Goal: Use online tool/utility: Use online tool/utility

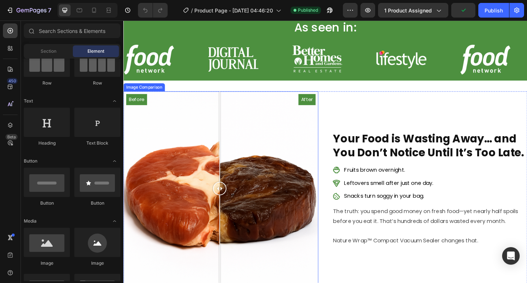
scroll to position [293, 0]
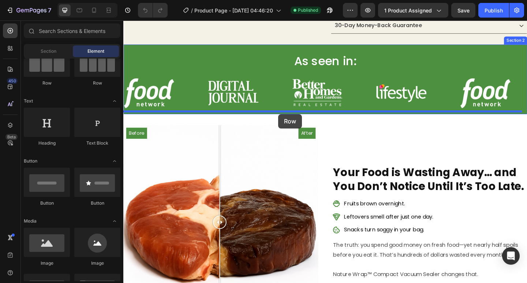
drag, startPoint x: 228, startPoint y: 97, endPoint x: 292, endPoint y: 122, distance: 68.4
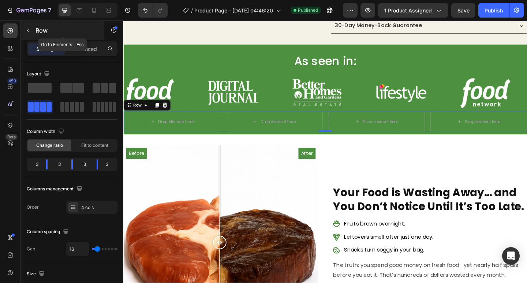
click at [29, 32] on icon "button" at bounding box center [28, 31] width 2 height 4
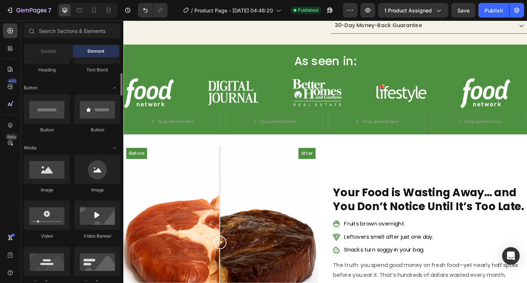
scroll to position [183, 0]
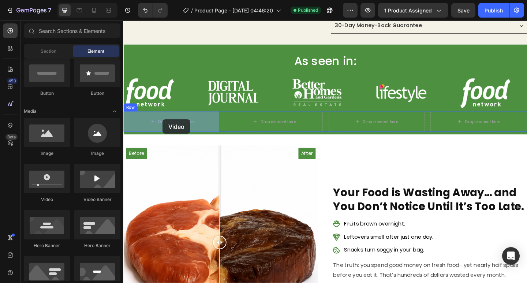
drag, startPoint x: 171, startPoint y: 200, endPoint x: 153, endPoint y: 141, distance: 61.6
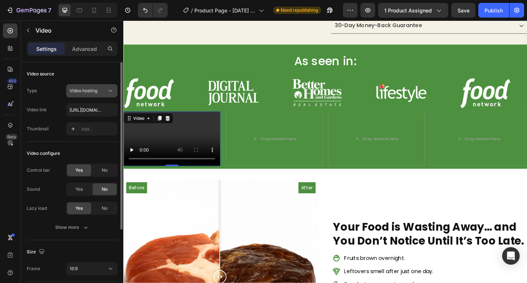
click at [86, 93] on span "Video hosting" at bounding box center [84, 90] width 28 height 5
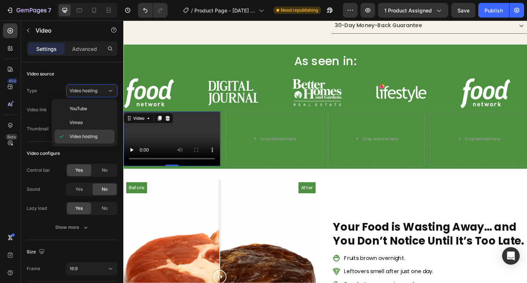
click at [86, 136] on span "Video hosting" at bounding box center [84, 136] width 28 height 7
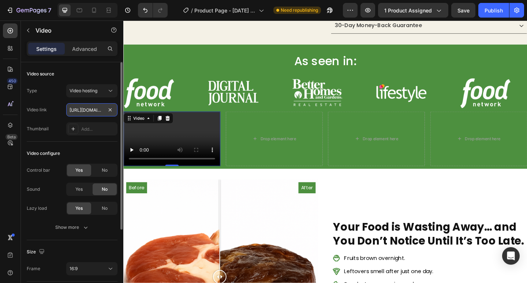
click at [94, 111] on input "[URL][DOMAIN_NAME]" at bounding box center [91, 109] width 51 height 13
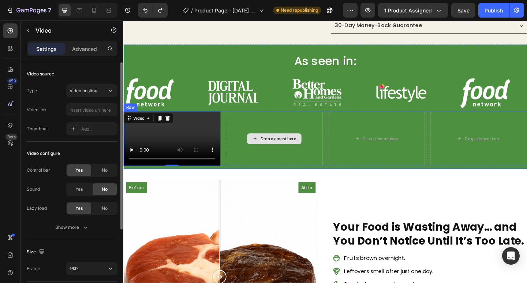
click at [263, 121] on div "Drop element here" at bounding box center [287, 149] width 105 height 59
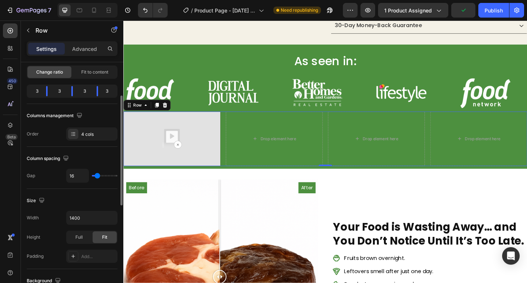
scroll to position [256, 0]
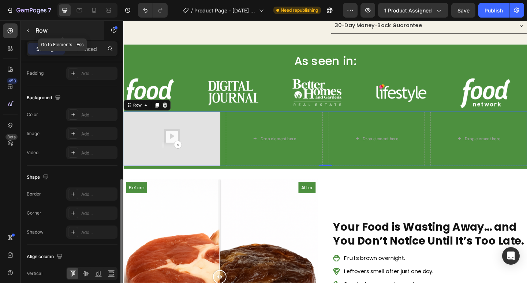
click at [28, 30] on icon "button" at bounding box center [28, 31] width 2 height 4
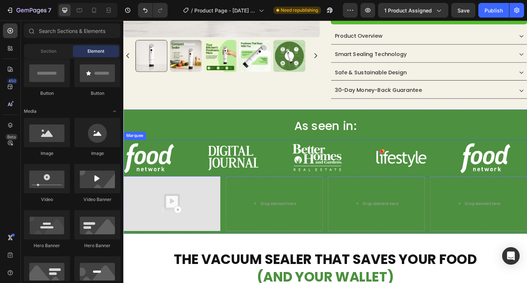
scroll to position [259, 0]
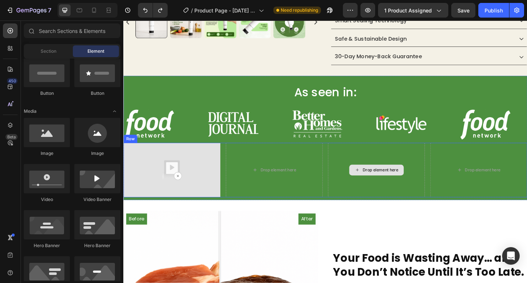
click at [425, 155] on div "Drop element here" at bounding box center [398, 183] width 105 height 59
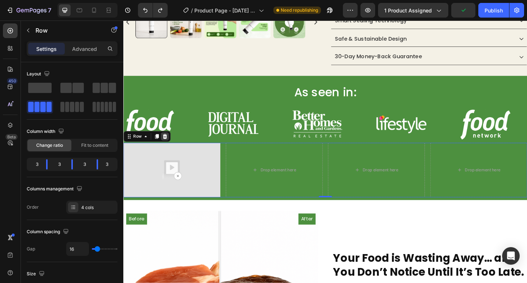
click at [170, 147] on icon at bounding box center [168, 146] width 5 height 5
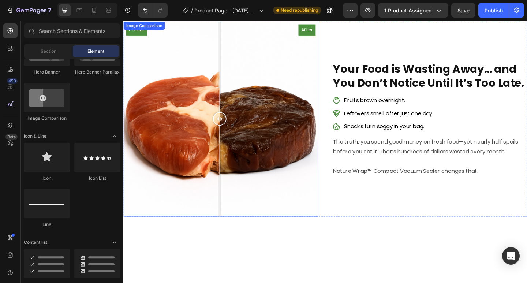
scroll to position [295, 0]
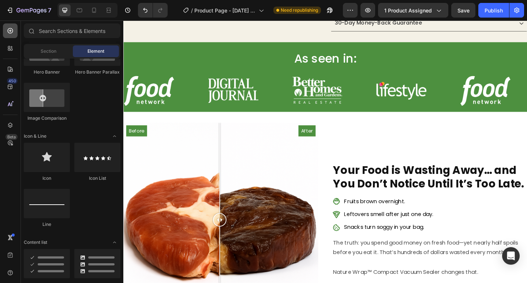
click at [15, 33] on div at bounding box center [10, 30] width 15 height 15
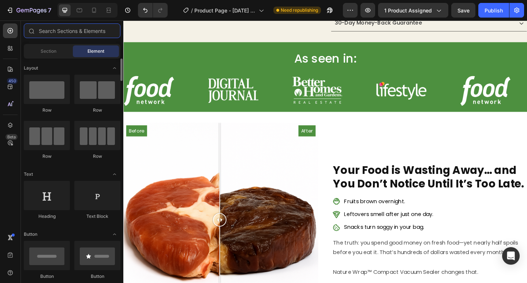
scroll to position [0, 0]
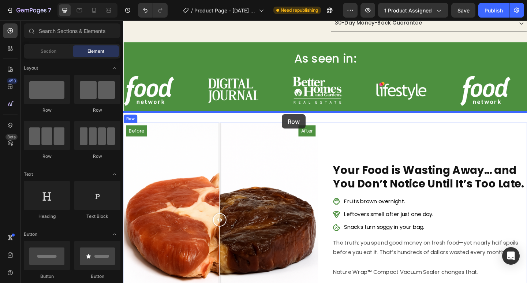
drag, startPoint x: 170, startPoint y: 119, endPoint x: 296, endPoint y: 123, distance: 126.0
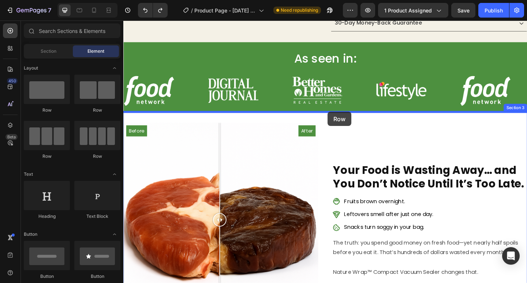
scroll to position [222, 0]
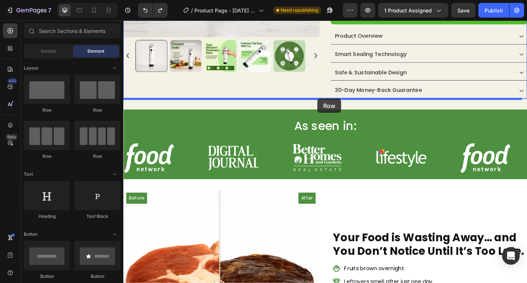
drag, startPoint x: 172, startPoint y: 111, endPoint x: 335, endPoint y: 105, distance: 162.3
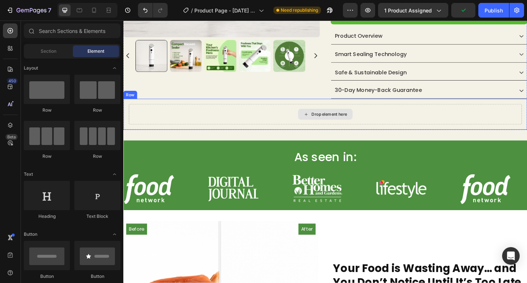
click at [333, 122] on div "Drop element here" at bounding box center [347, 123] width 39 height 6
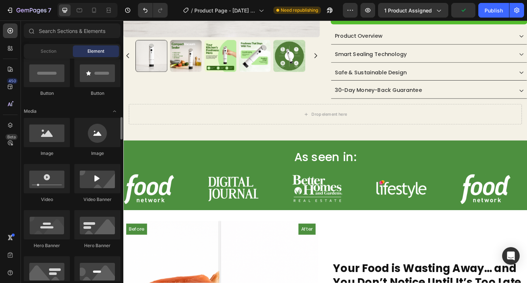
scroll to position [220, 0]
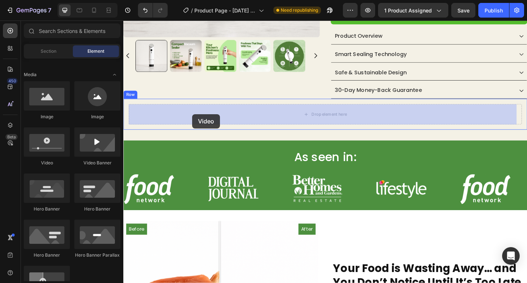
drag, startPoint x: 178, startPoint y: 172, endPoint x: 198, endPoint y: 122, distance: 53.9
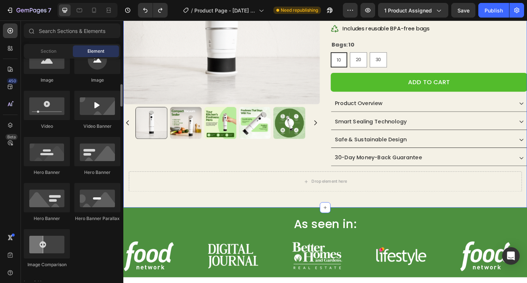
scroll to position [186, 0]
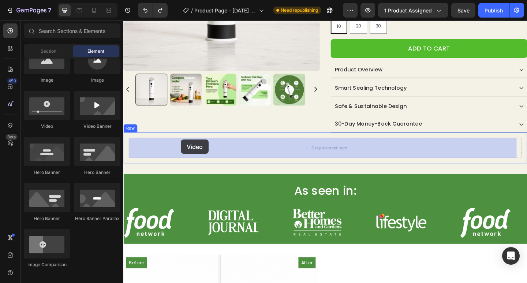
drag, startPoint x: 159, startPoint y: 127, endPoint x: 186, endPoint y: 150, distance: 35.3
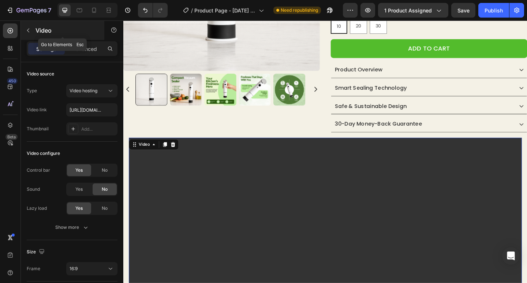
click at [29, 32] on icon "button" at bounding box center [28, 30] width 6 height 6
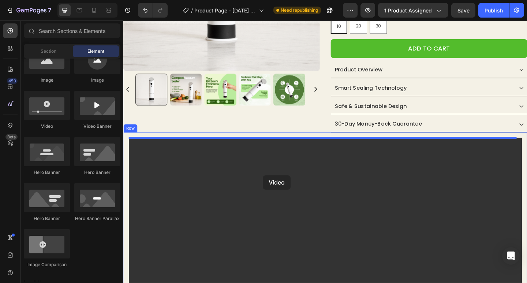
drag, startPoint x: 230, startPoint y: 156, endPoint x: 279, endPoint y: 194, distance: 62.1
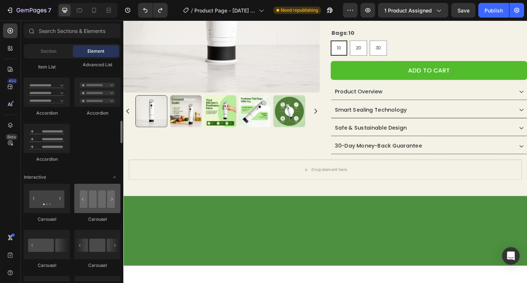
scroll to position [659, 0]
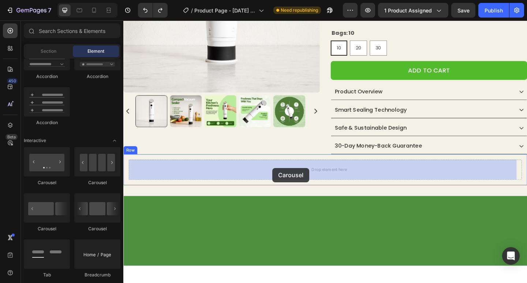
drag, startPoint x: 234, startPoint y: 181, endPoint x: 286, endPoint y: 181, distance: 52.0
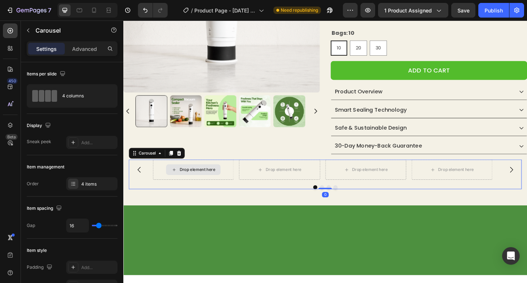
click at [203, 185] on div "Drop element here" at bounding box center [204, 183] width 39 height 6
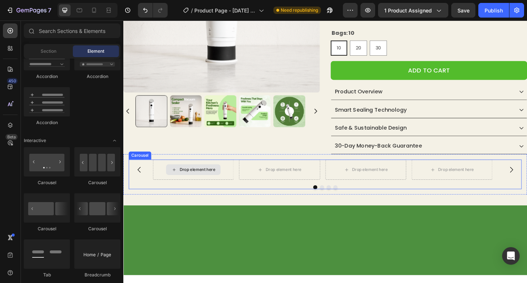
click at [193, 182] on div "Drop element here" at bounding box center [204, 183] width 39 height 6
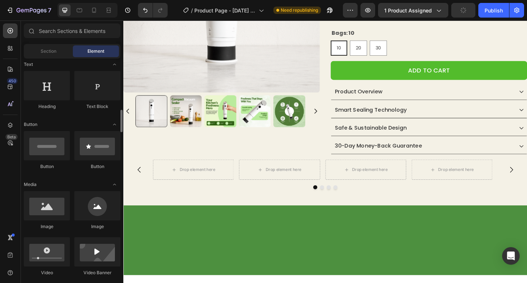
scroll to position [183, 0]
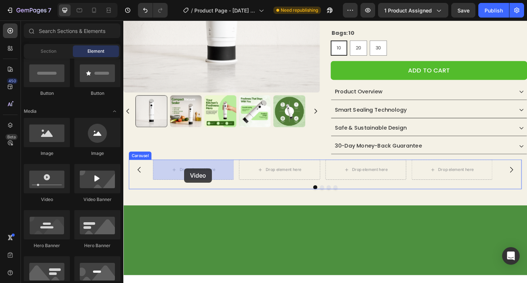
drag, startPoint x: 247, startPoint y: 198, endPoint x: 190, endPoint y: 181, distance: 59.4
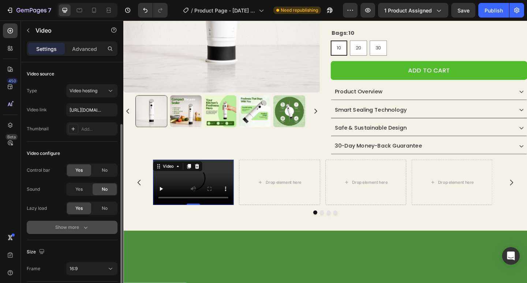
scroll to position [73, 0]
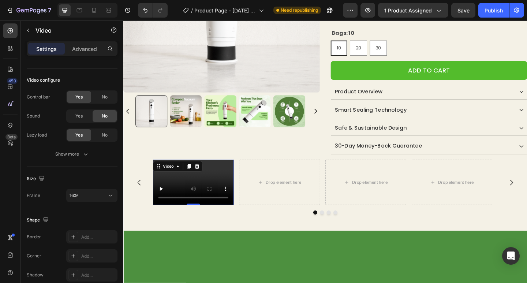
click at [184, 193] on video at bounding box center [200, 196] width 88 height 49
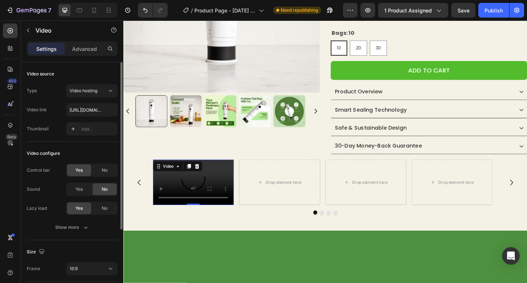
scroll to position [0, 0]
click at [95, 112] on input "[URL][DOMAIN_NAME]" at bounding box center [91, 109] width 51 height 13
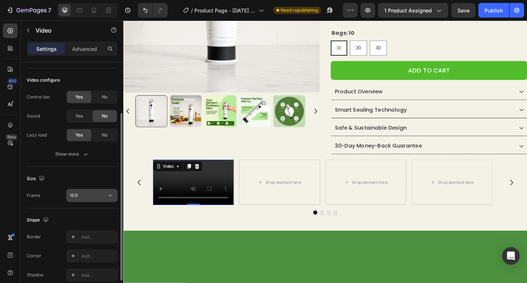
type input "[URL][DOMAIN_NAME]"
click at [95, 197] on div "16:9" at bounding box center [88, 195] width 37 height 7
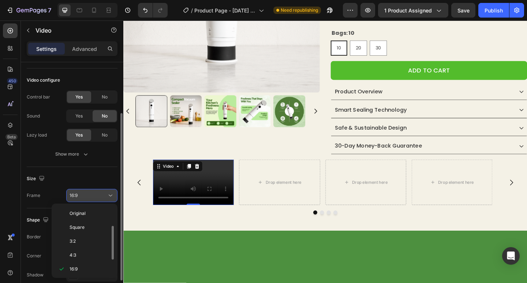
scroll to position [13, 0]
click at [95, 197] on div "16:9" at bounding box center [88, 195] width 37 height 7
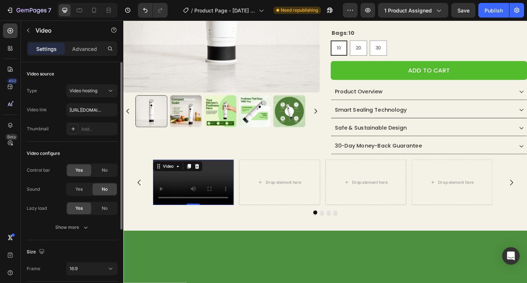
scroll to position [73, 0]
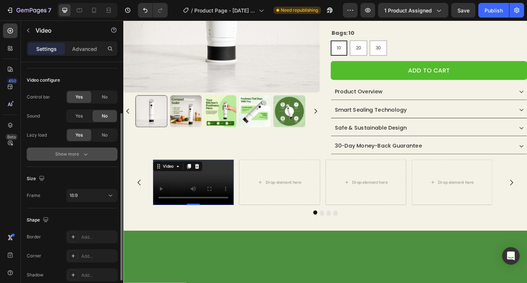
click at [86, 155] on icon "button" at bounding box center [85, 153] width 7 height 7
